Goal: Navigation & Orientation: Find specific page/section

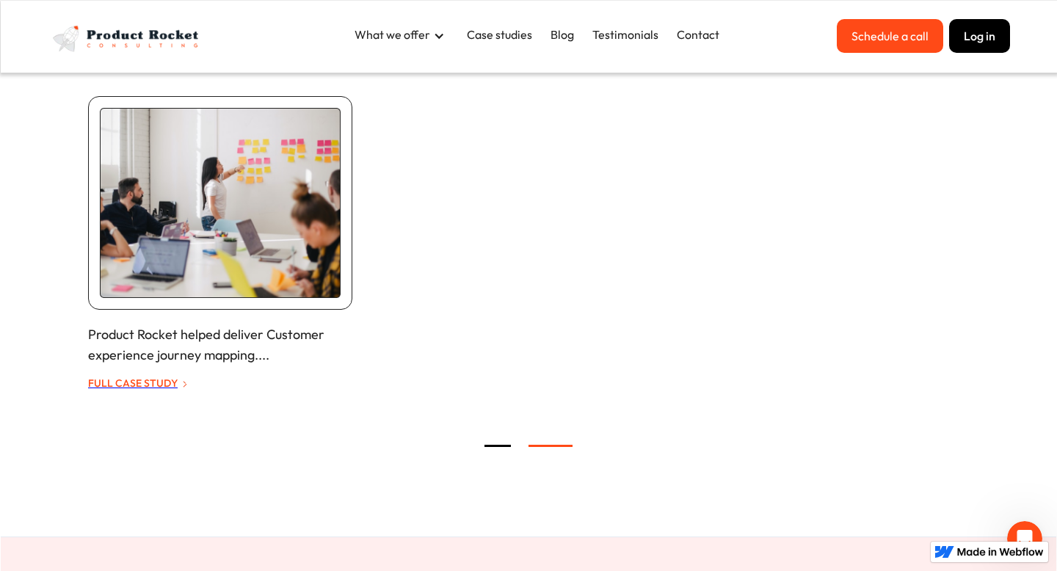
scroll to position [3133, 0]
click at [506, 446] on div "carousel" at bounding box center [528, 447] width 881 height 29
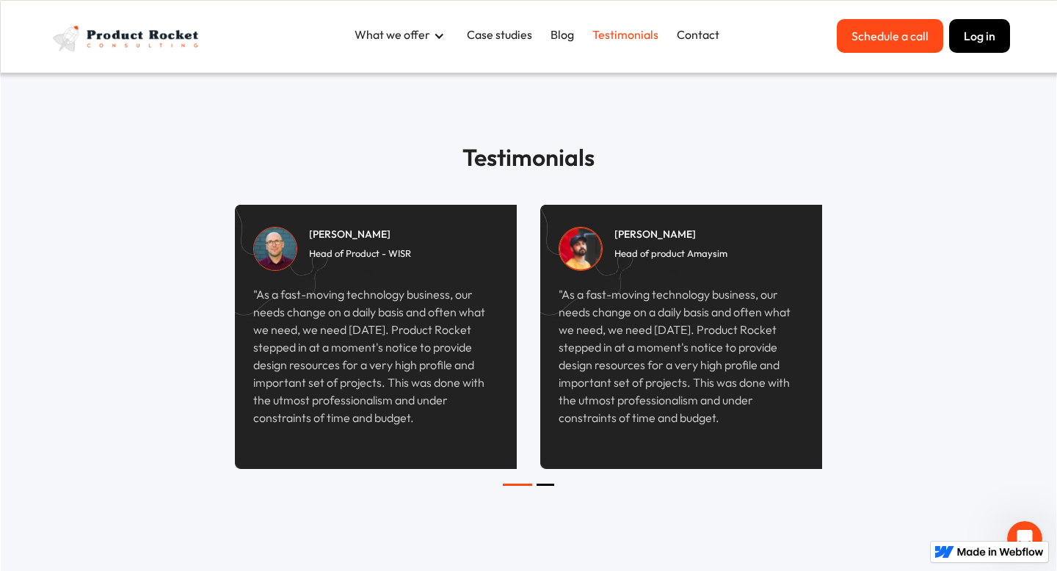
scroll to position [3929, 0]
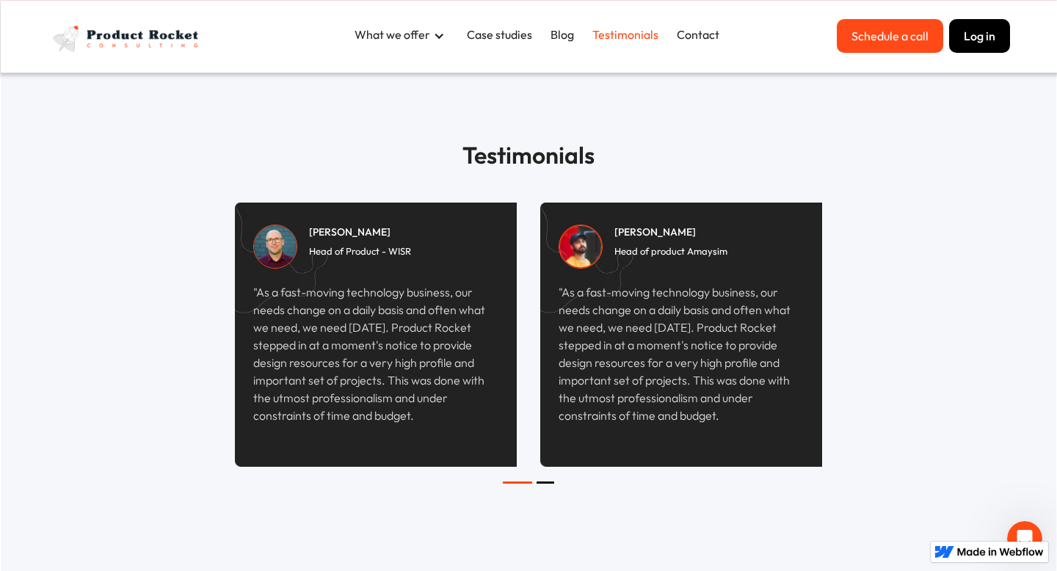
click at [542, 482] on div "Show slide 2 of 2" at bounding box center [546, 483] width 18 height 2
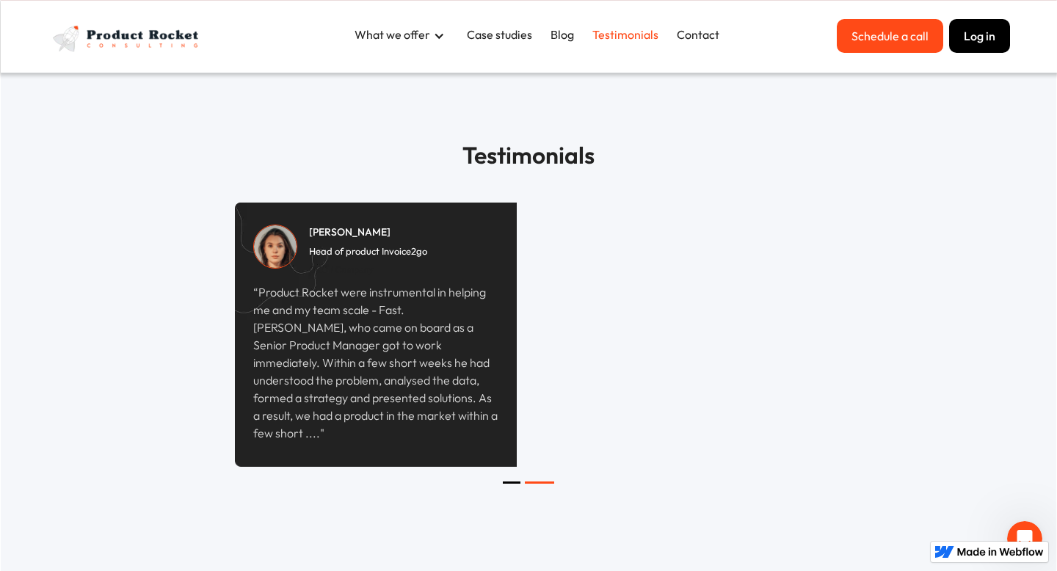
click at [512, 486] on div "carousel" at bounding box center [528, 496] width 587 height 29
click at [512, 483] on div "Show slide 1 of 2" at bounding box center [512, 483] width 18 height 2
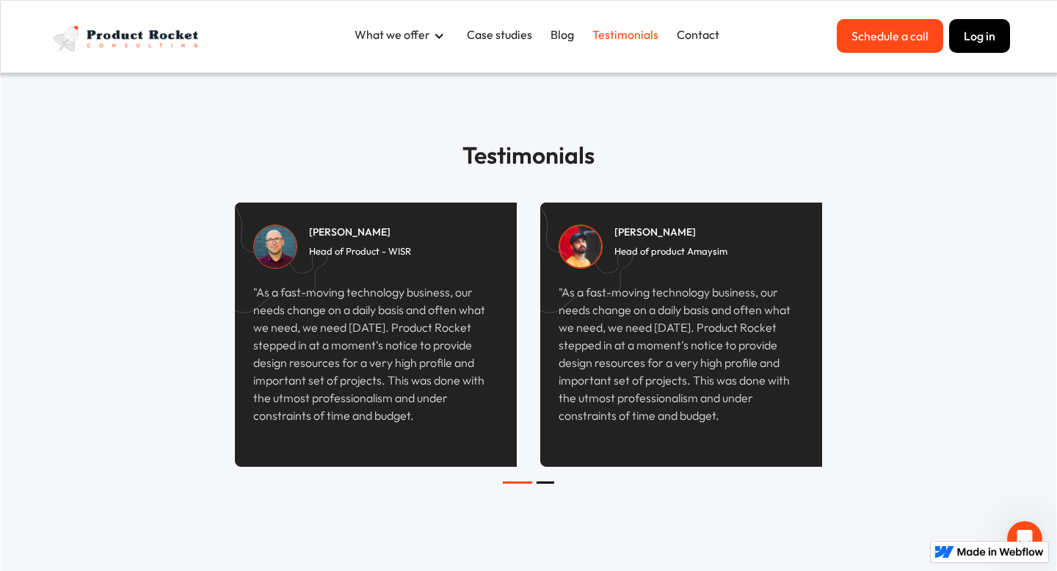
click at [547, 485] on div "carousel" at bounding box center [528, 496] width 587 height 29
click at [547, 482] on div "Show slide 2 of 2" at bounding box center [546, 483] width 18 height 2
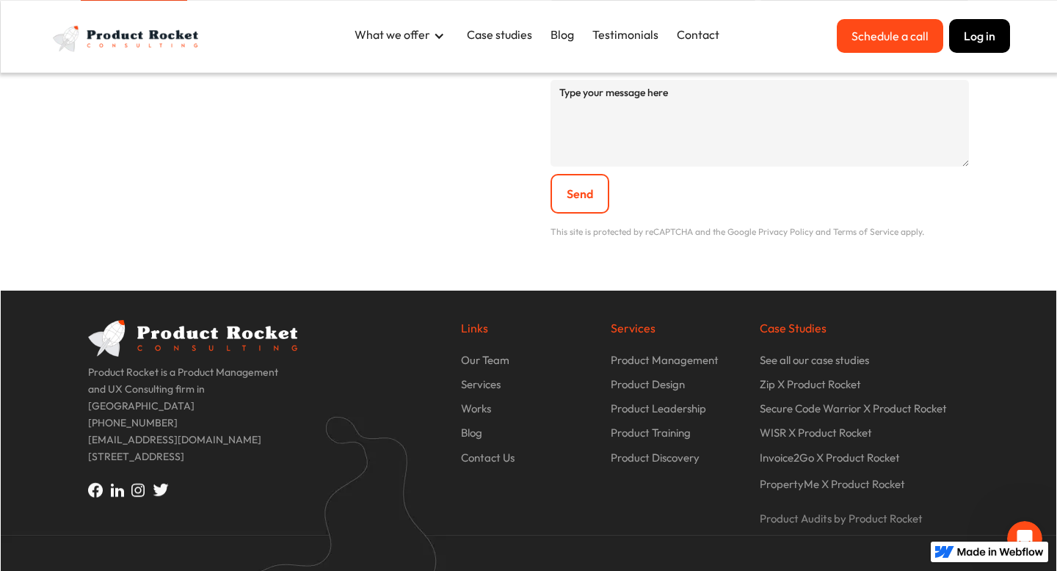
scroll to position [5133, 0]
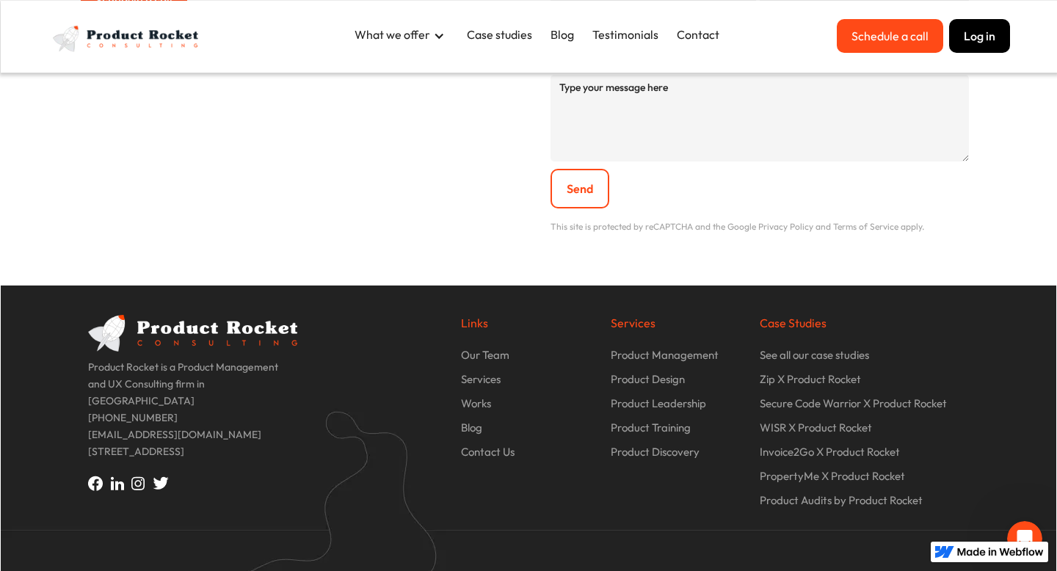
click at [497, 358] on p "Our Team" at bounding box center [485, 355] width 48 height 17
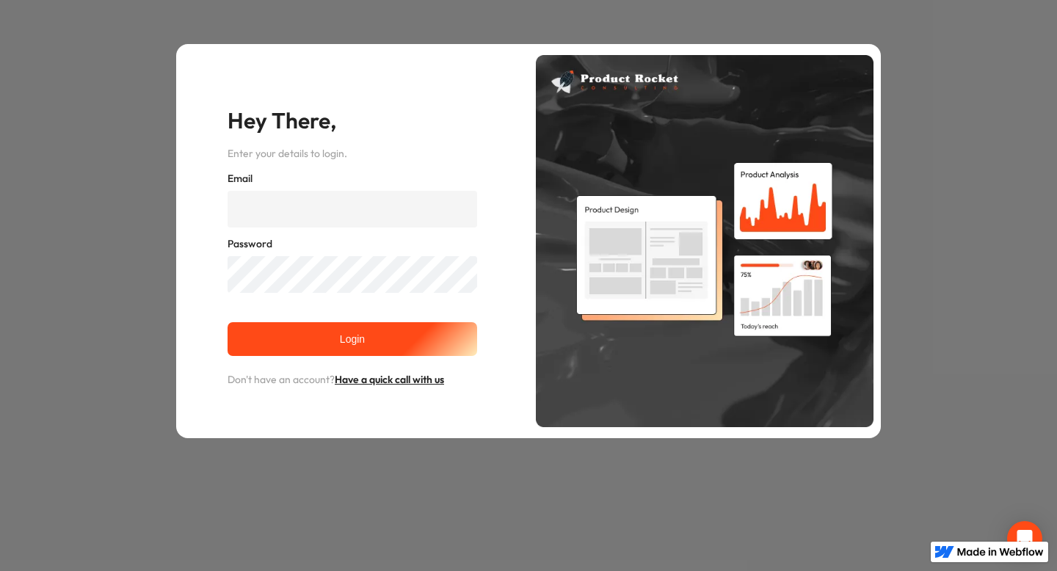
click at [999, 178] on div "Hey There, Enter your details to login. Email Password Login Don't have an acco…" at bounding box center [528, 241] width 1057 height 482
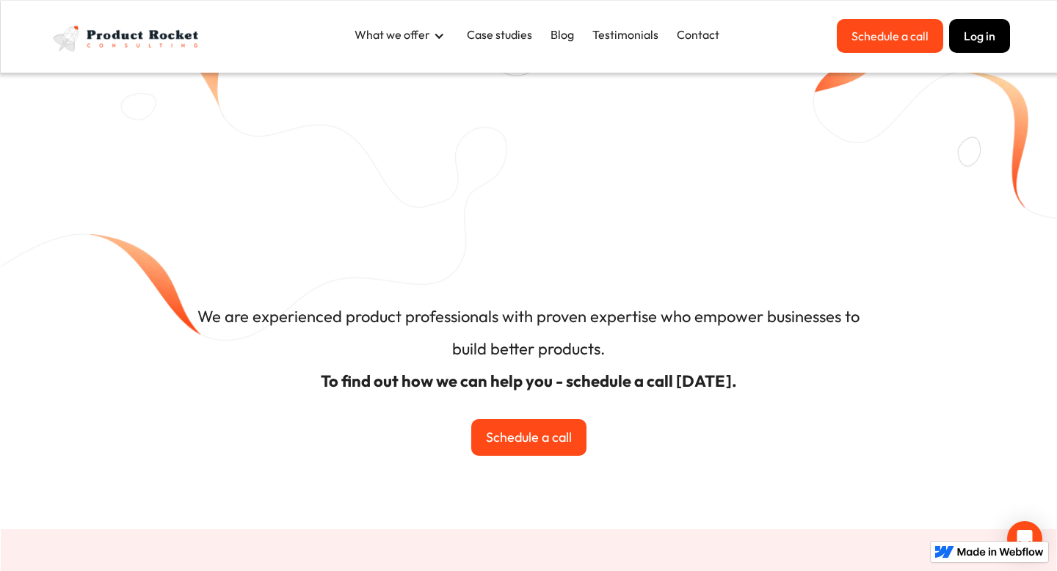
scroll to position [5133, 0]
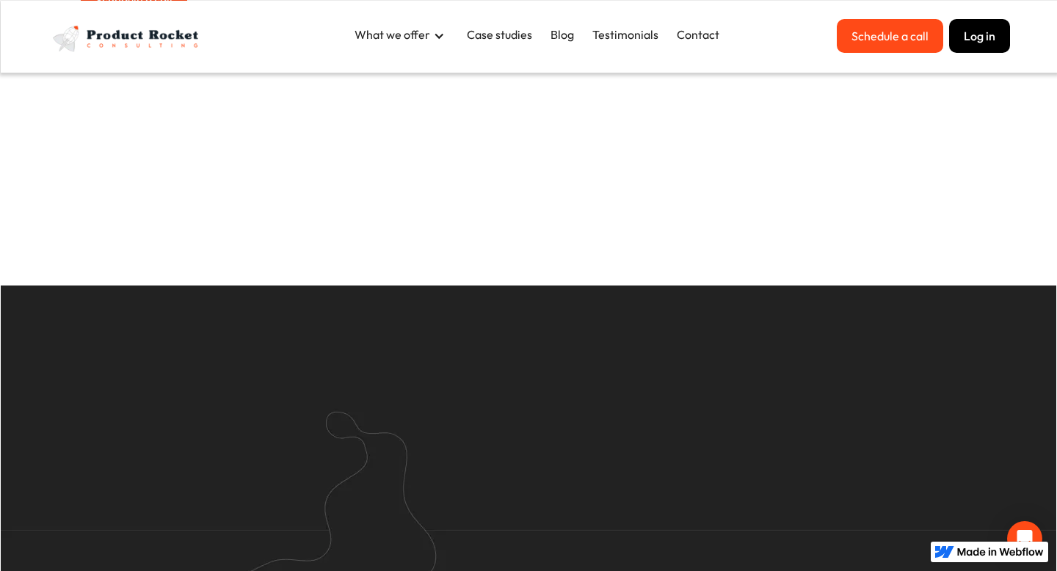
click at [425, 40] on div "What we offer" at bounding box center [393, 34] width 76 height 16
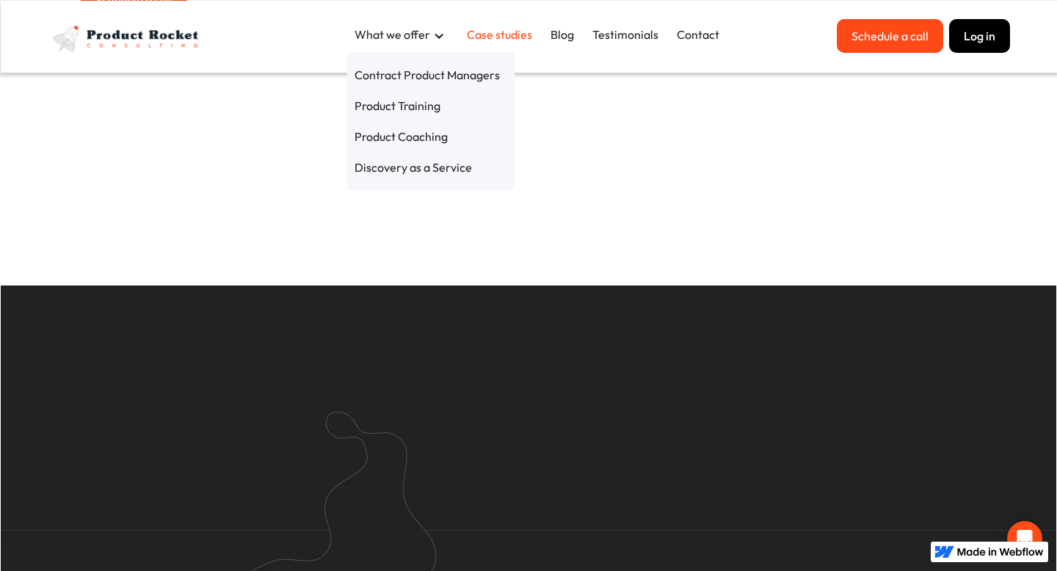
click at [526, 35] on link "Case studies" at bounding box center [500, 34] width 80 height 31
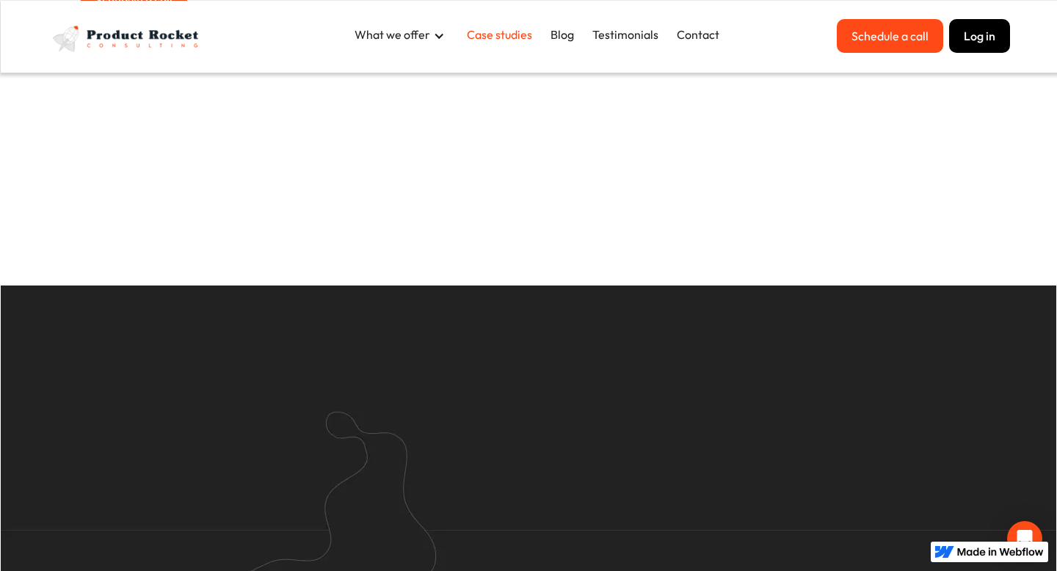
click at [526, 35] on link "Case studies" at bounding box center [500, 34] width 80 height 31
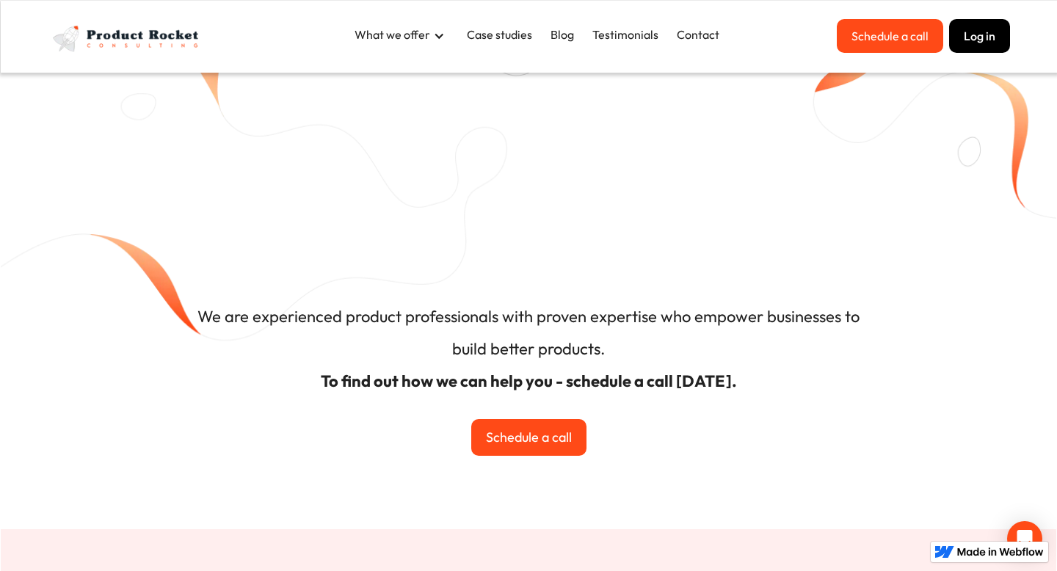
scroll to position [5133, 0]
